Goal: Transaction & Acquisition: Purchase product/service

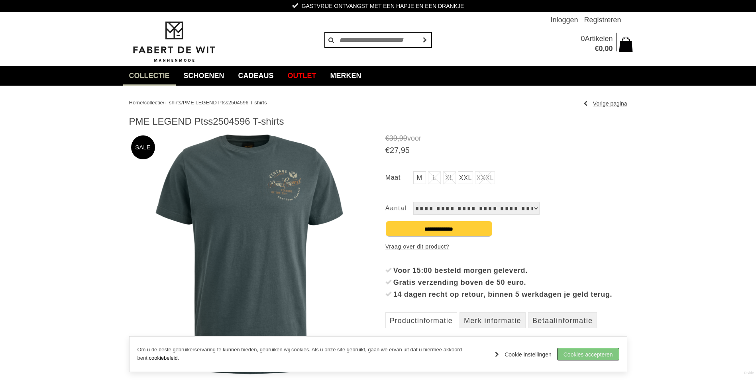
click at [589, 357] on link "Cookies accepteren" at bounding box center [587, 354] width 61 height 12
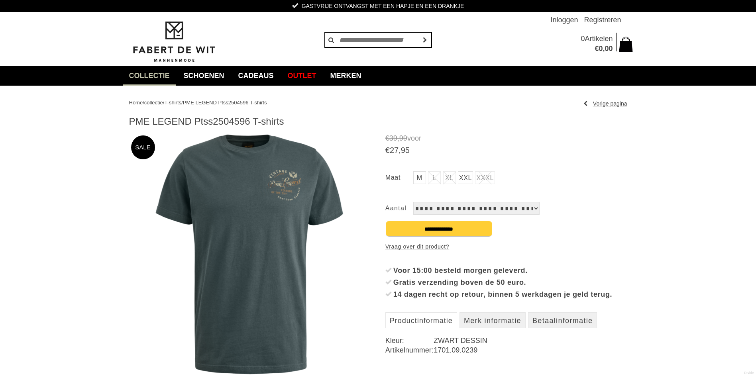
click at [420, 178] on link "M" at bounding box center [419, 177] width 13 height 13
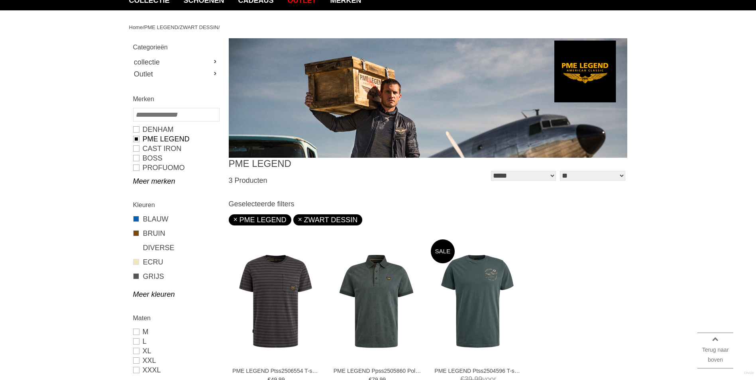
scroll to position [199, 0]
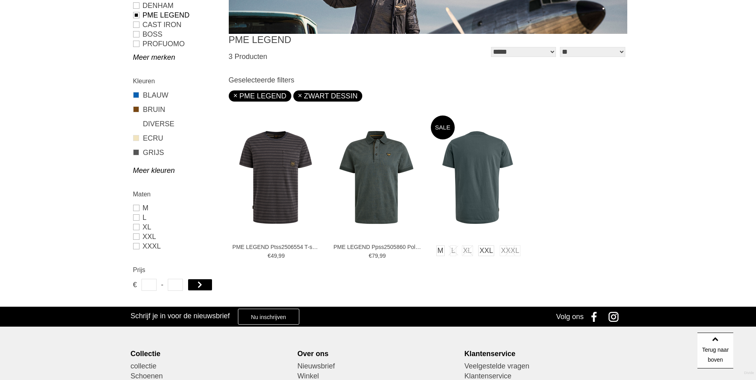
click at [481, 181] on img at bounding box center [478, 178] width 94 height 94
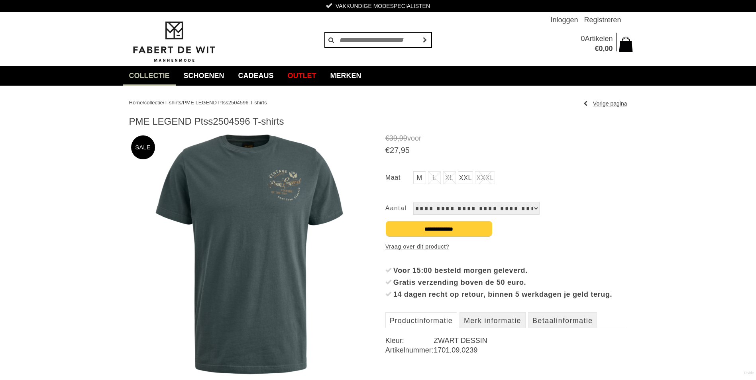
click at [421, 179] on link "M" at bounding box center [419, 177] width 13 height 13
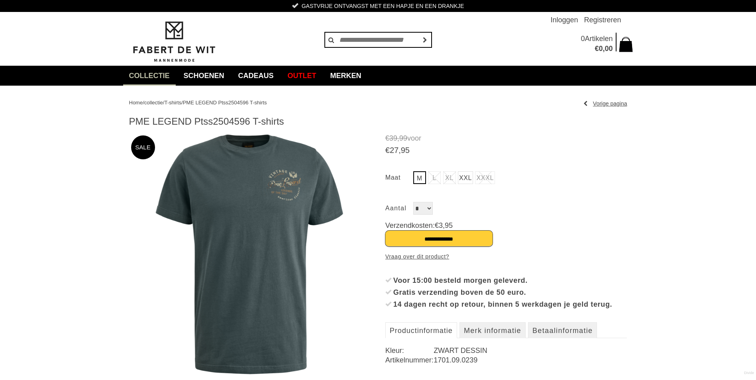
click at [443, 241] on input "**********" at bounding box center [438, 239] width 107 height 16
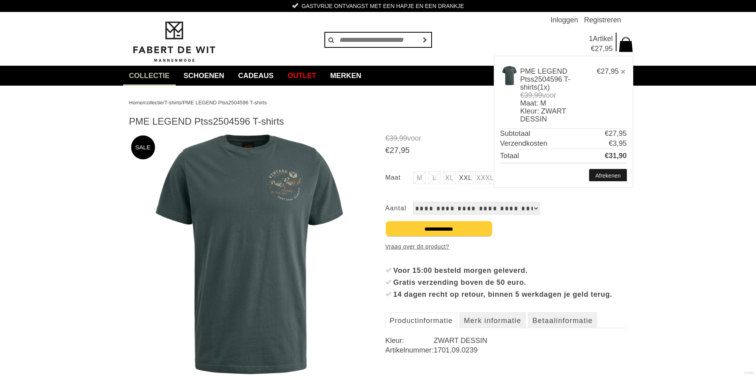
click at [608, 176] on link "Afrekenen" at bounding box center [607, 175] width 37 height 12
